Goal: Information Seeking & Learning: Learn about a topic

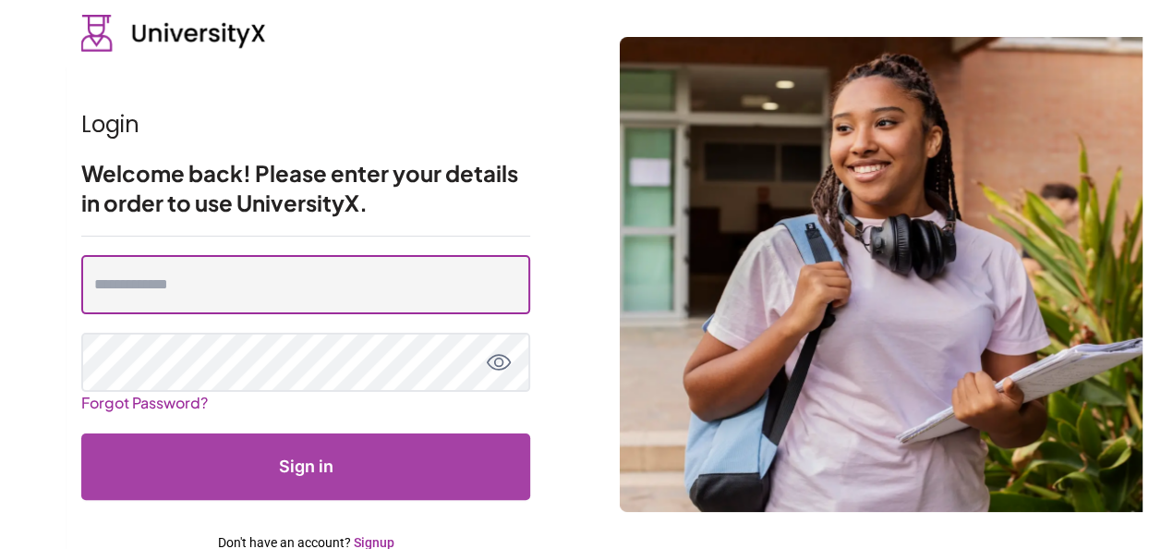
type input "**********"
click at [229, 277] on input "**********" at bounding box center [305, 284] width 449 height 59
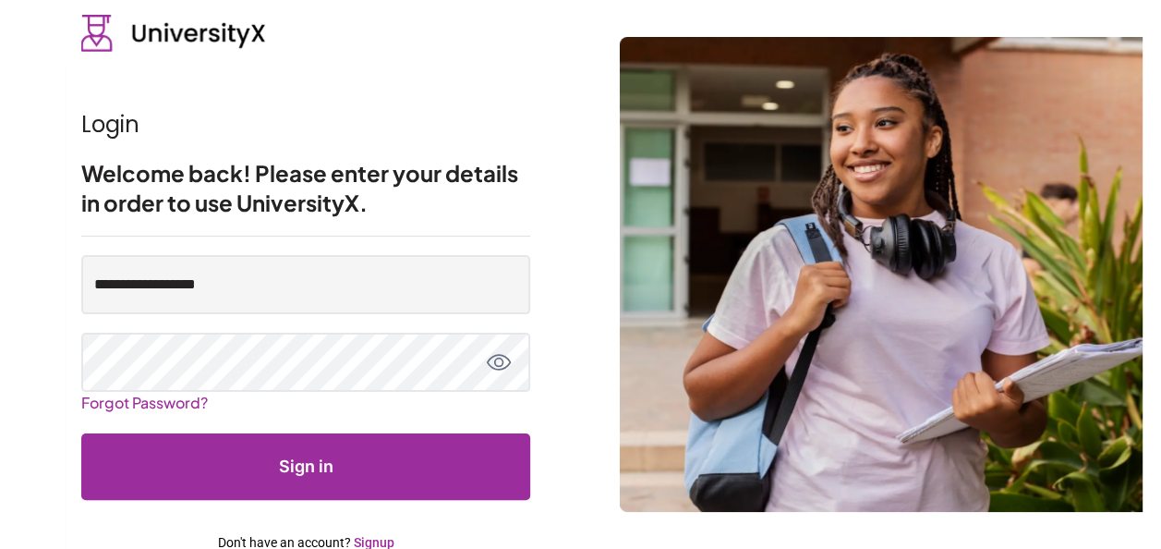
click at [235, 453] on button "Sign in" at bounding box center [305, 466] width 449 height 66
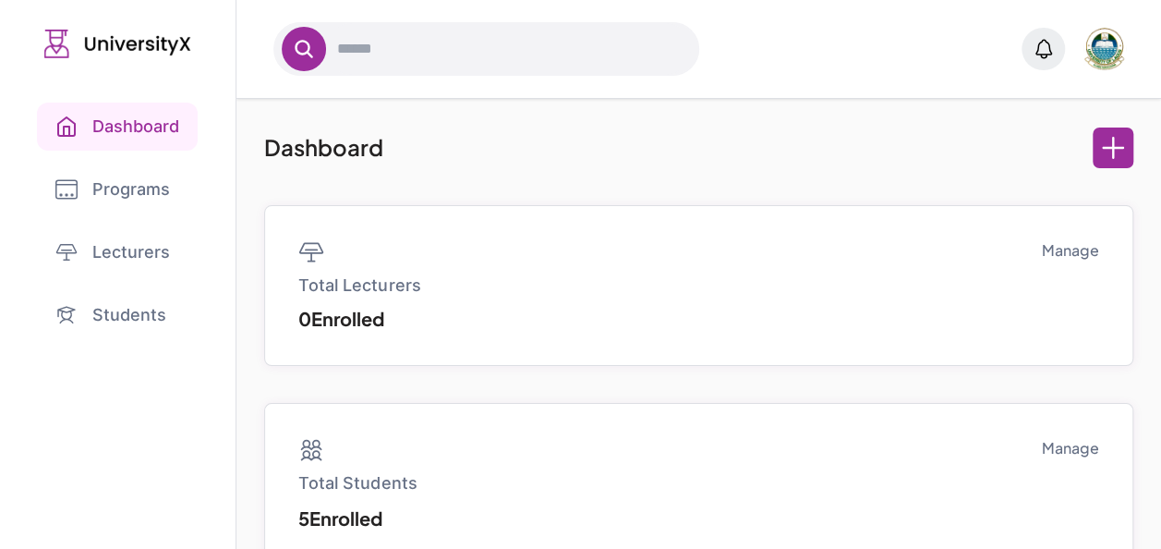
click at [127, 185] on link "Programs" at bounding box center [118, 189] width 162 height 48
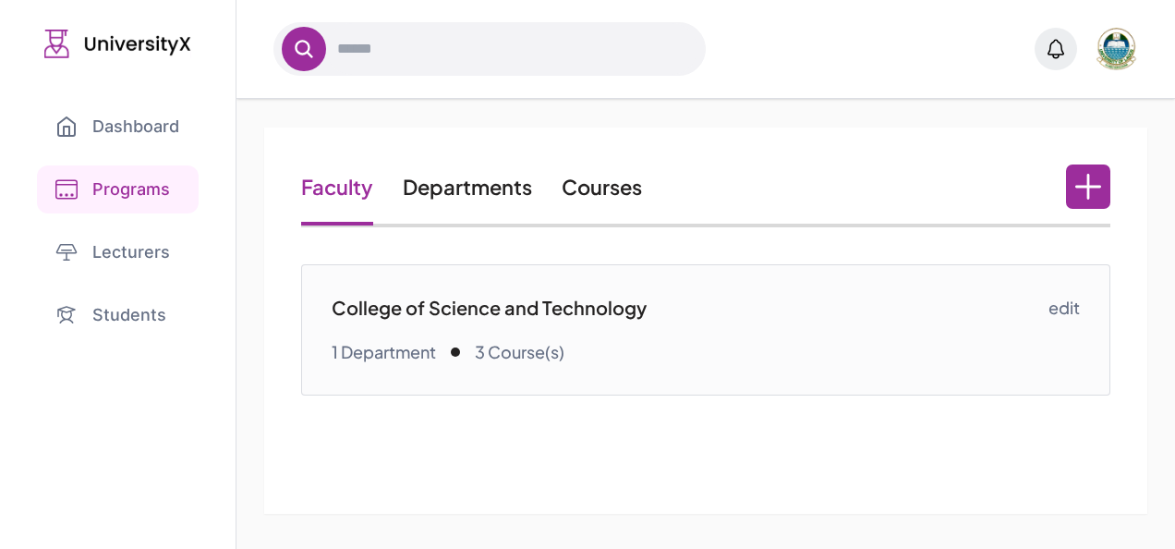
click at [619, 185] on link "Courses" at bounding box center [601, 187] width 80 height 26
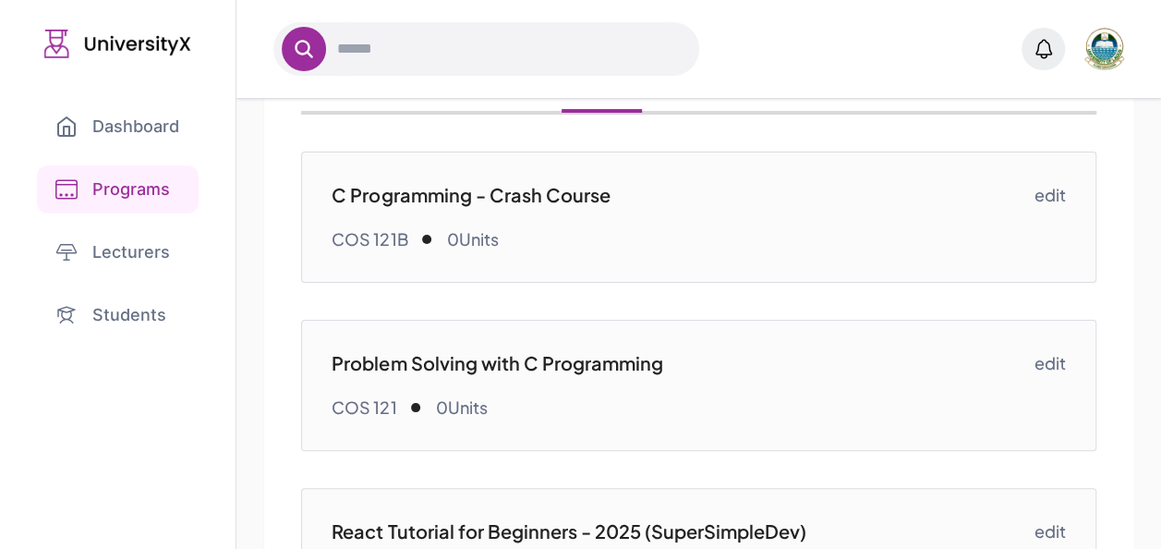
scroll to position [112, 0]
click at [539, 192] on p "C Programming - Crash Course" at bounding box center [683, 196] width 702 height 26
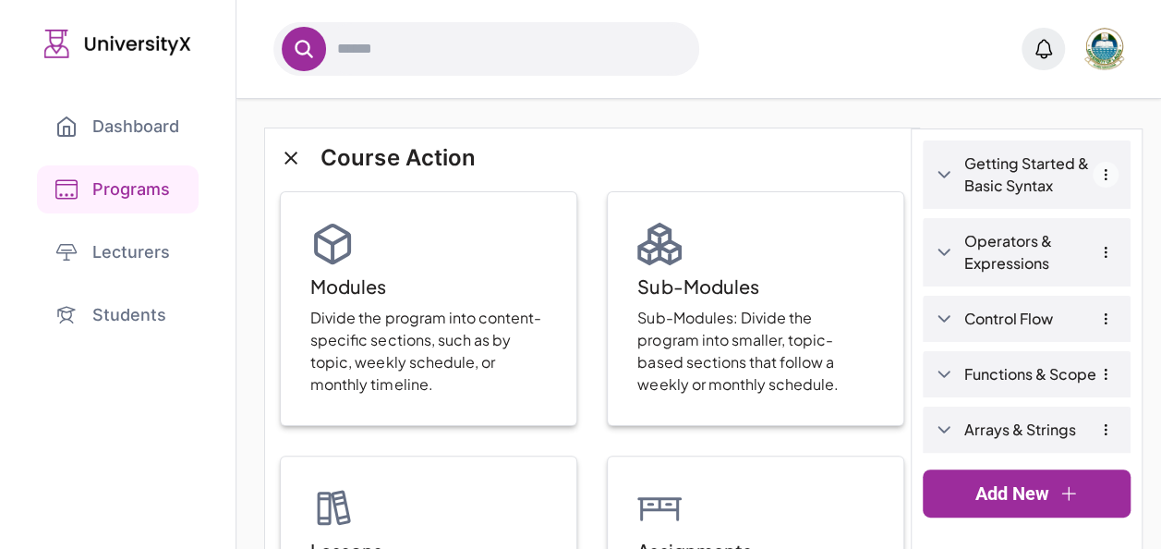
click at [1098, 172] on icon "button" at bounding box center [1105, 174] width 15 height 15
click at [96, 454] on div "Dashboard Programs Lecturers Students" at bounding box center [118, 274] width 236 height 549
click at [1093, 164] on button "button" at bounding box center [1106, 175] width 26 height 26
click at [989, 158] on link "Getting Started & Basic Syntax" at bounding box center [1041, 174] width 154 height 44
